Goal: Check status: Check status

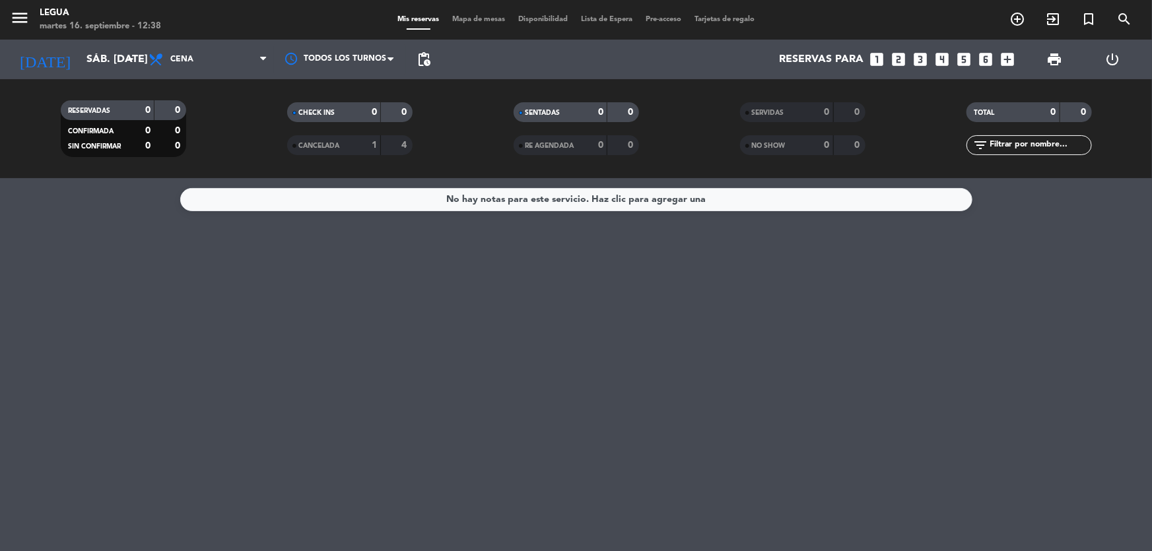
click at [331, 152] on div "CANCELADA" at bounding box center [321, 145] width 61 height 15
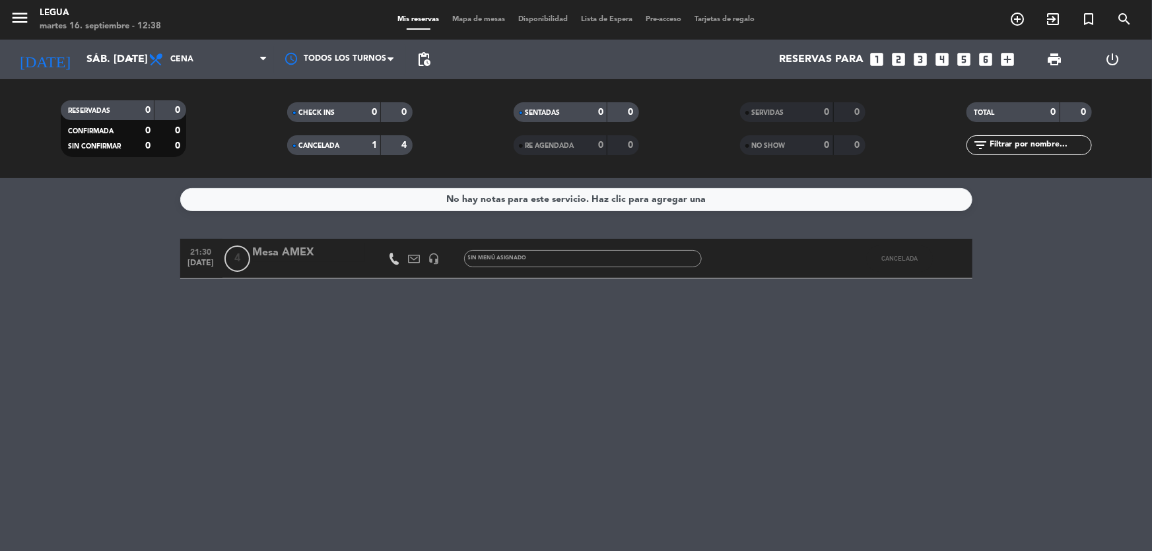
click at [332, 148] on span "CANCELADA" at bounding box center [319, 146] width 41 height 7
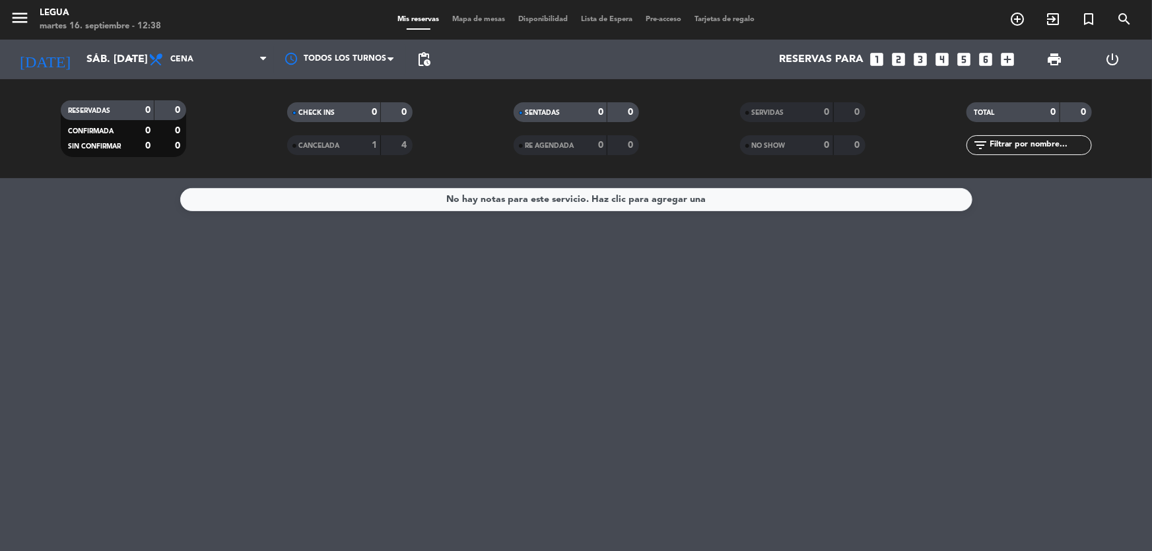
click at [86, 41] on div "[DATE] sáb. [DATE] arrow_drop_down" at bounding box center [76, 60] width 132 height 40
click at [107, 79] on div "RESERVADAS 0 0 CONFIRMADA 0 0 SIN CONFIRMAR 0 0 CHECK INS 0 0 CANCELADA 1 4 SEN…" at bounding box center [576, 128] width 1152 height 99
click at [96, 59] on input "sáb. [DATE]" at bounding box center [149, 60] width 139 height 26
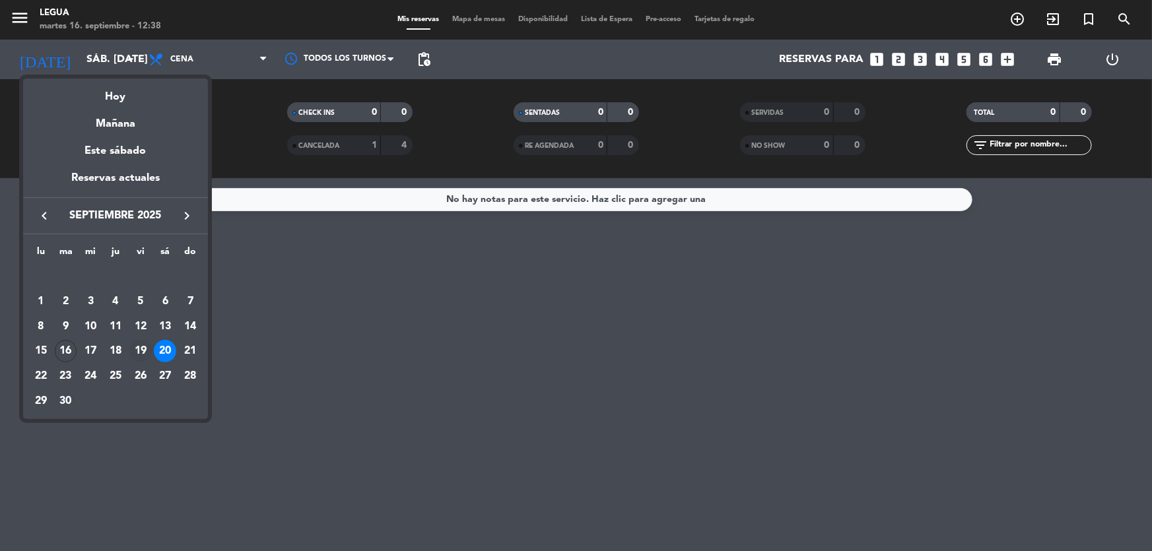
click at [135, 350] on div "19" at bounding box center [140, 351] width 22 height 22
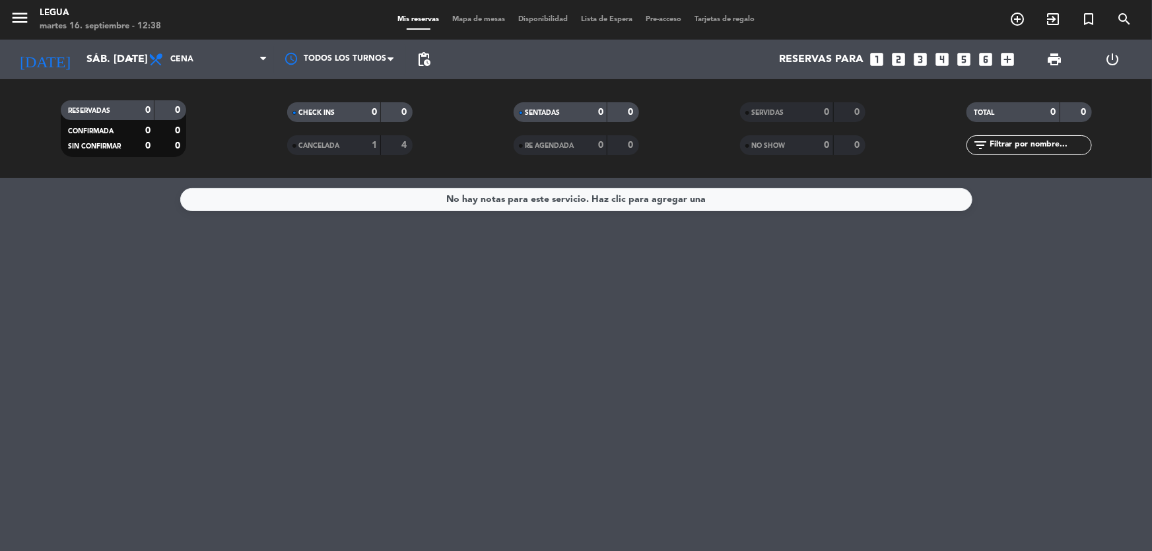
type input "vie. [DATE]"
